Goal: Transaction & Acquisition: Purchase product/service

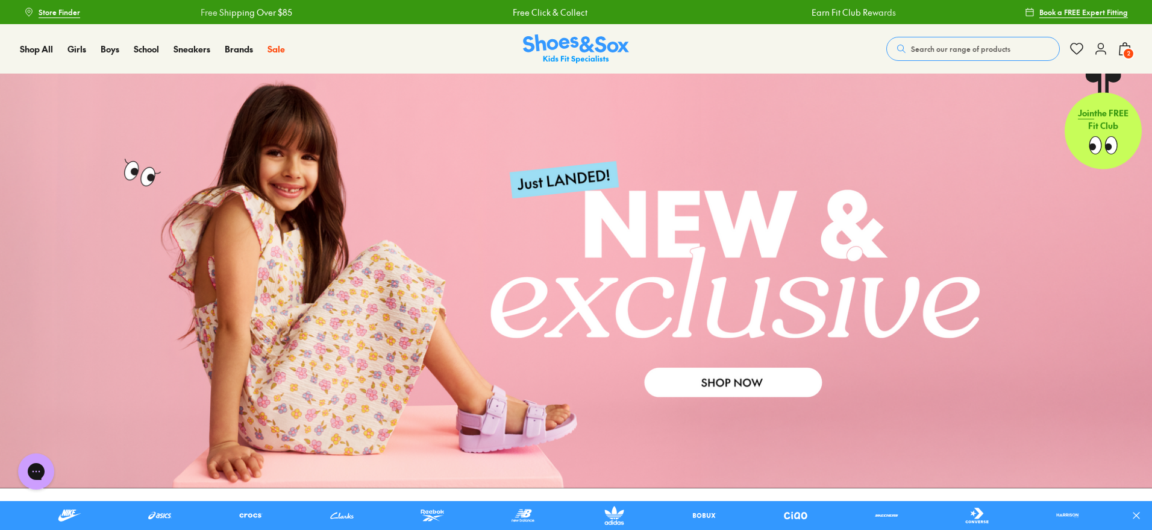
click at [949, 43] on span "Search our range of products" at bounding box center [960, 48] width 99 height 11
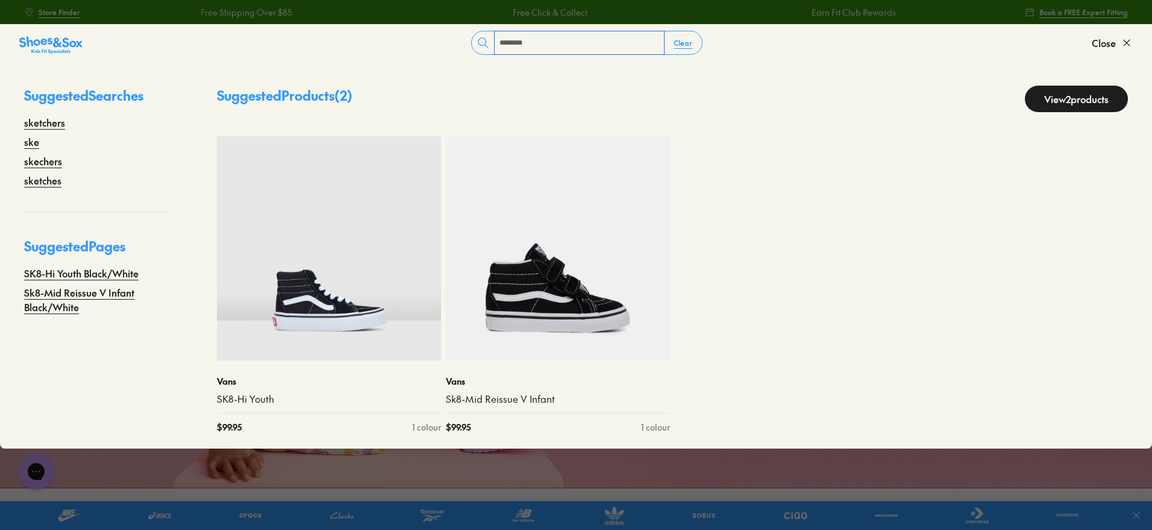
type input "********"
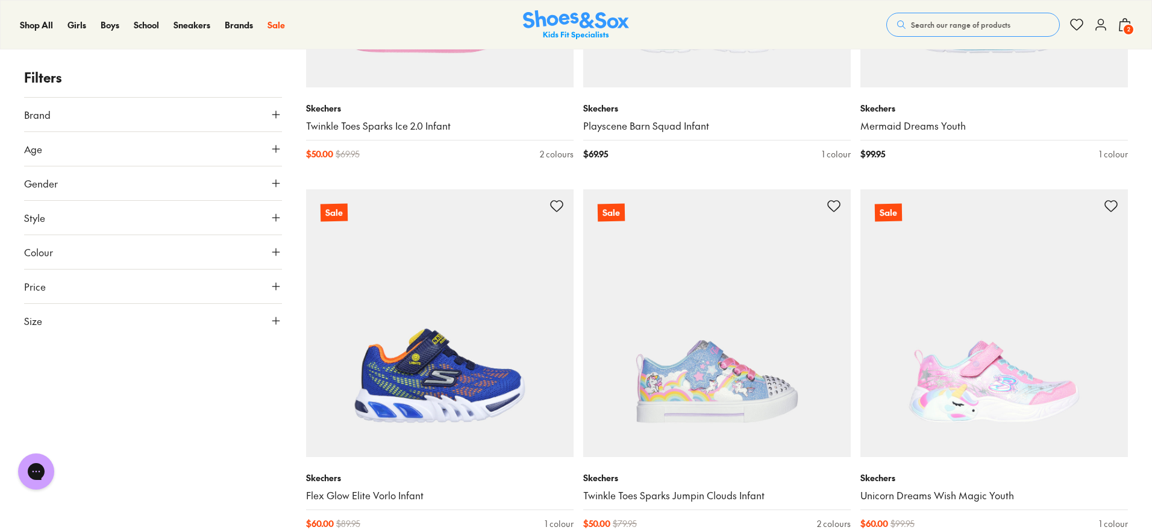
scroll to position [4138, 0]
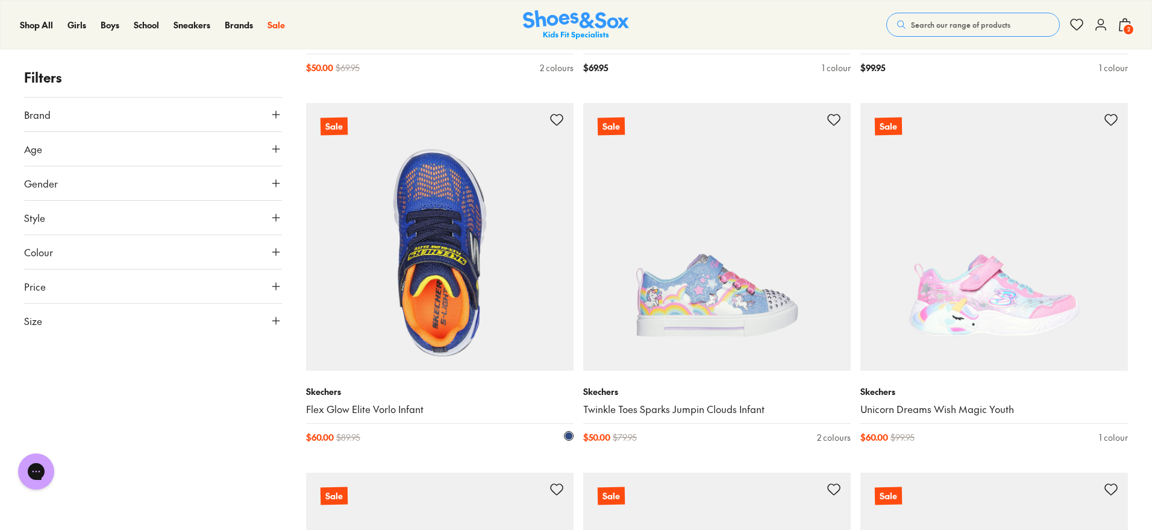
click at [436, 248] on img at bounding box center [440, 237] width 268 height 268
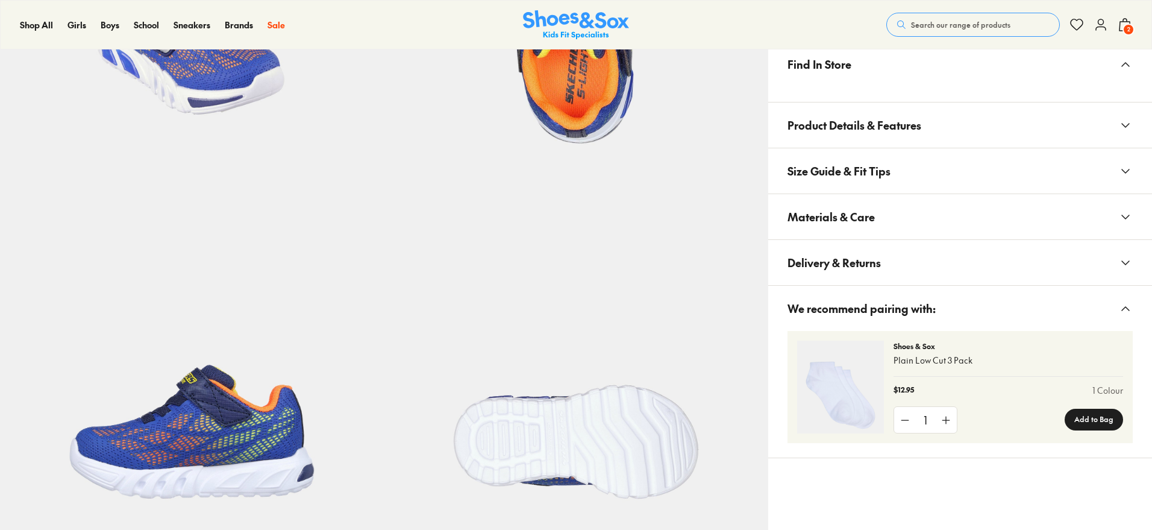
click at [1133, 215] on button "Materials & Care" at bounding box center [960, 216] width 384 height 45
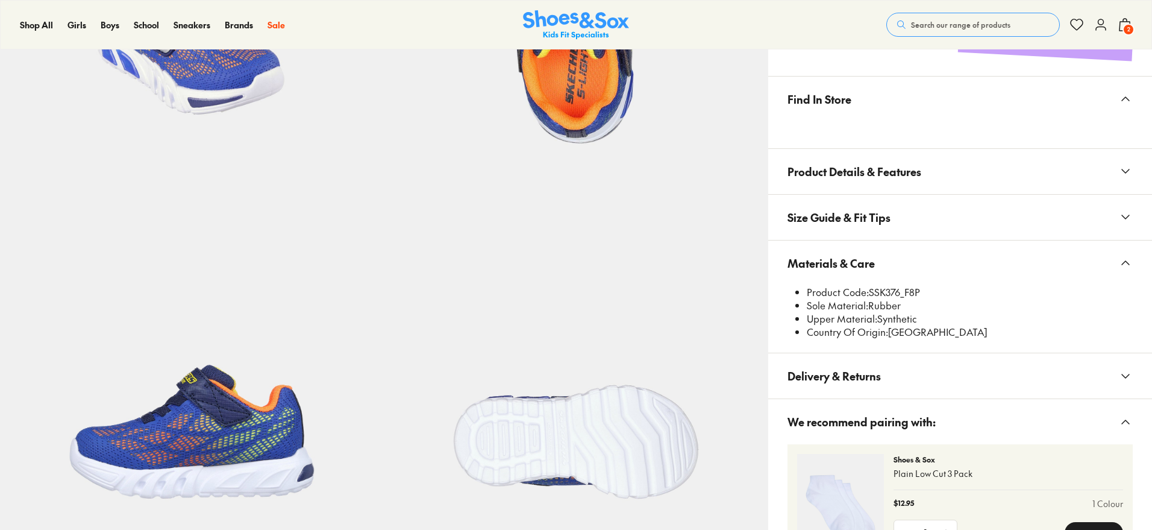
select select "*"
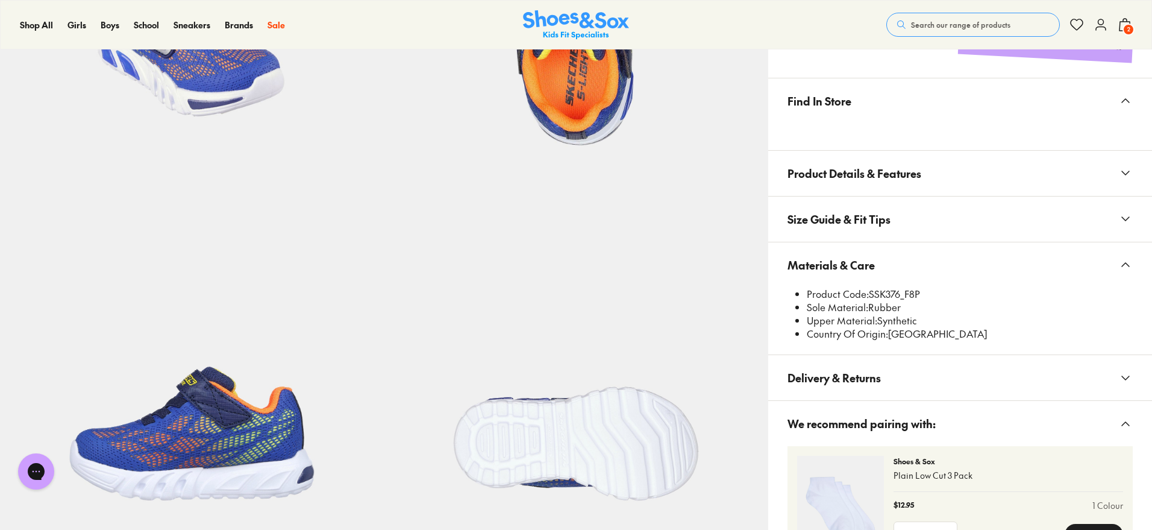
drag, startPoint x: 940, startPoint y: 290, endPoint x: 871, endPoint y: 295, distance: 68.9
click at [871, 295] on li "Product Code: SSK376_F8P" at bounding box center [970, 293] width 326 height 13
click at [898, 268] on button "Materials & Care" at bounding box center [960, 264] width 384 height 45
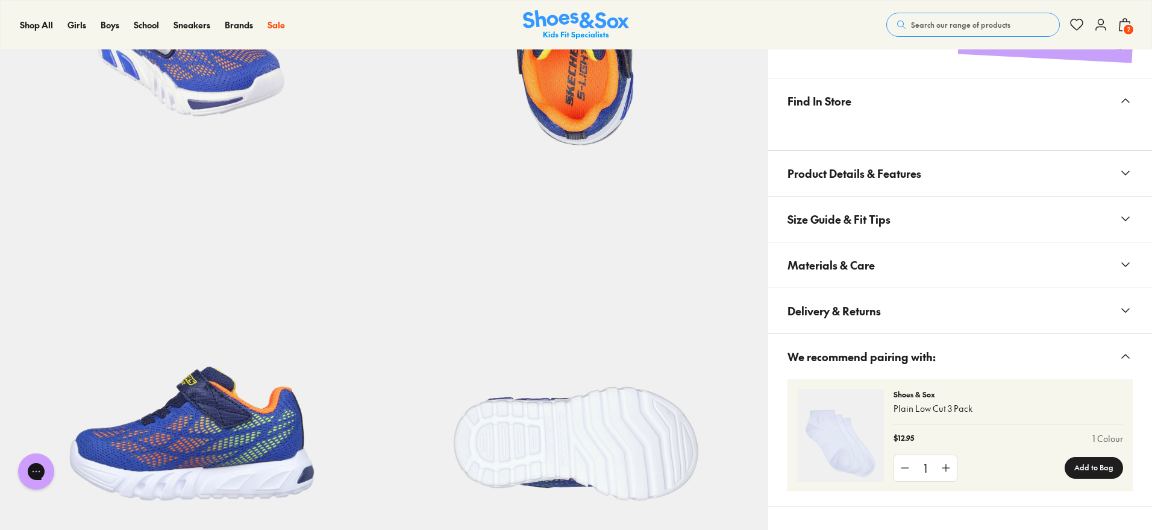
click at [899, 260] on button "Materials & Care" at bounding box center [960, 264] width 384 height 45
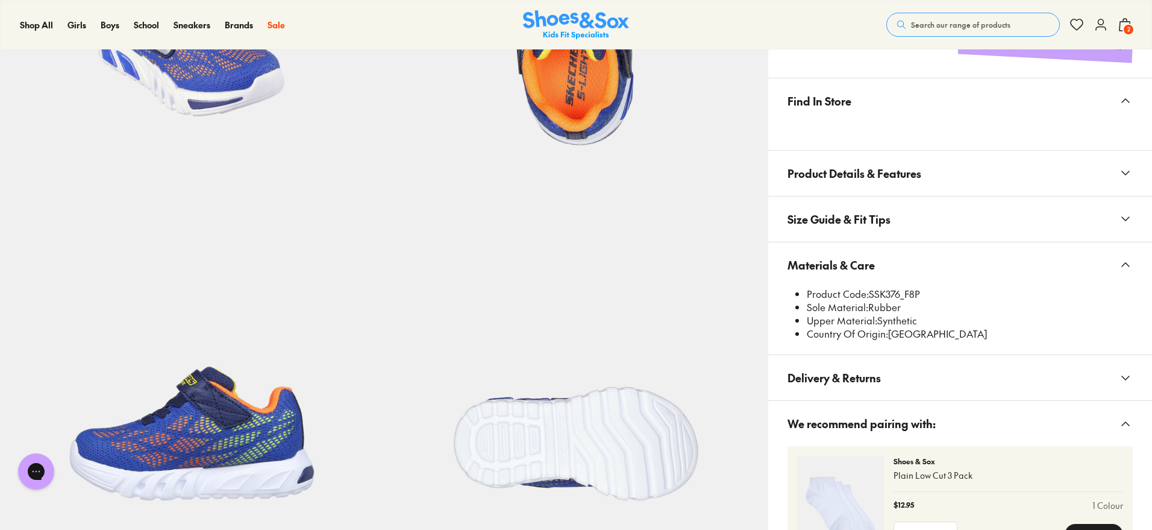
click at [877, 289] on li "Product Code: SSK376_F8P" at bounding box center [970, 293] width 326 height 13
drag, startPoint x: 871, startPoint y: 289, endPoint x: 902, endPoint y: 300, distance: 33.2
click at [902, 300] on ul "Product Code: SSK376_F8P Sole Material: Rubber Upper Material: Synthetic Countr…" at bounding box center [965, 313] width 336 height 53
copy li "SSK376"
